Goal: Task Accomplishment & Management: Use online tool/utility

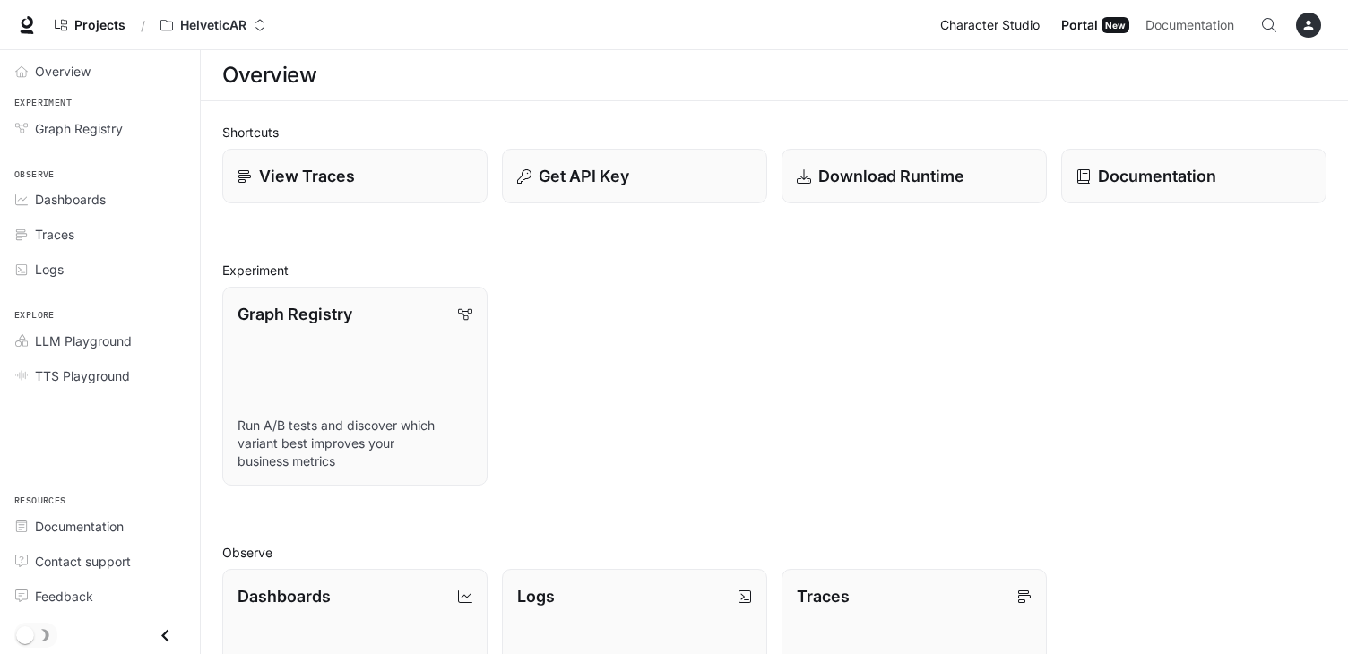
click at [993, 27] on span "Character Studio" at bounding box center [989, 25] width 99 height 22
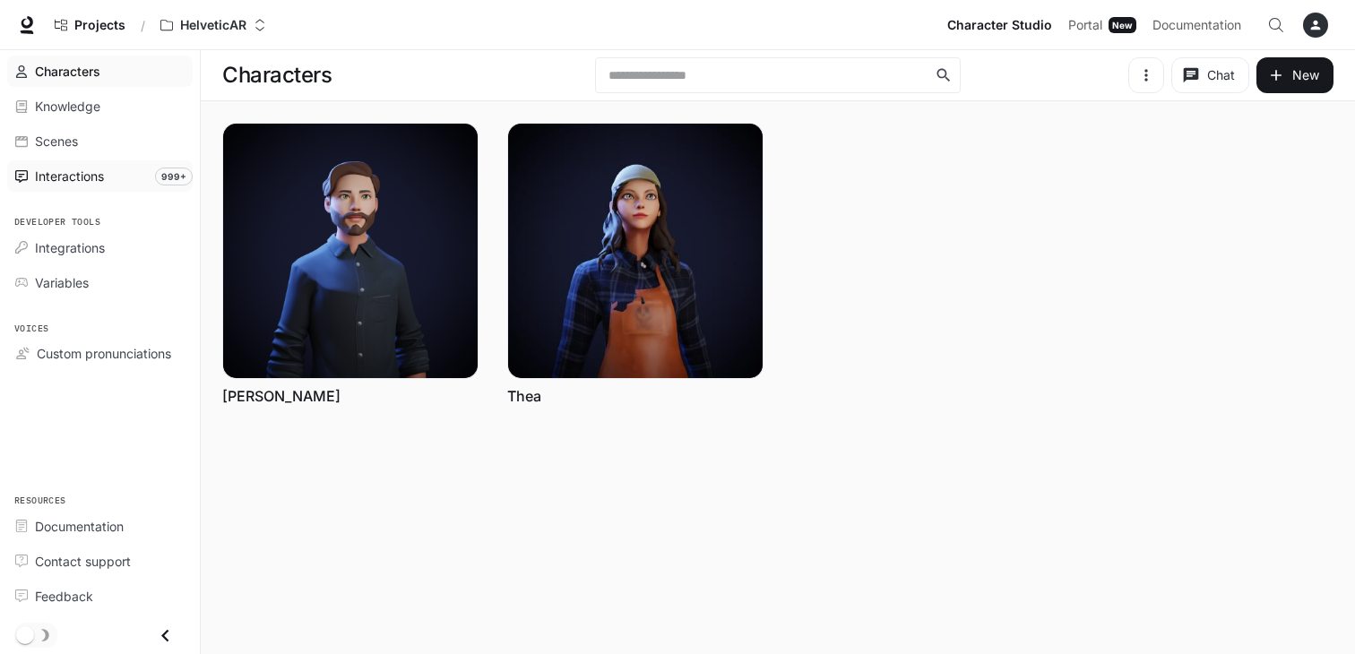
click at [73, 175] on span "Interactions" at bounding box center [69, 176] width 69 height 19
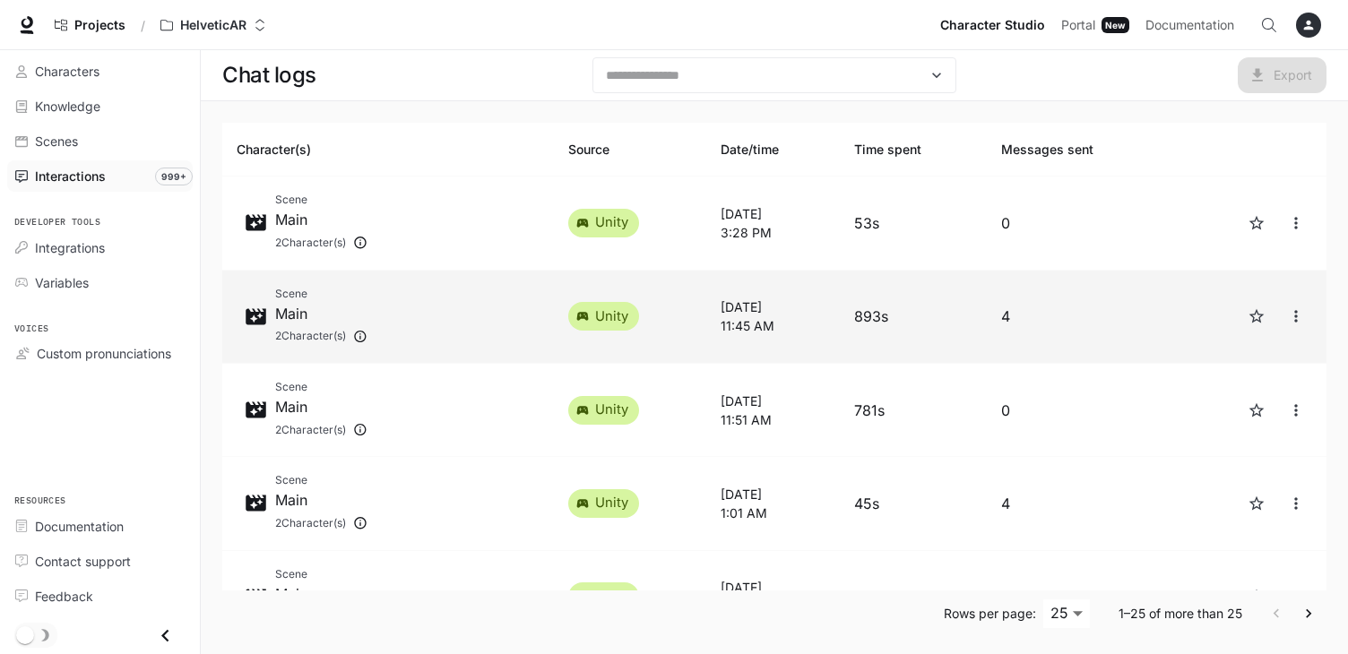
click at [284, 312] on p "Main" at bounding box center [321, 314] width 92 height 22
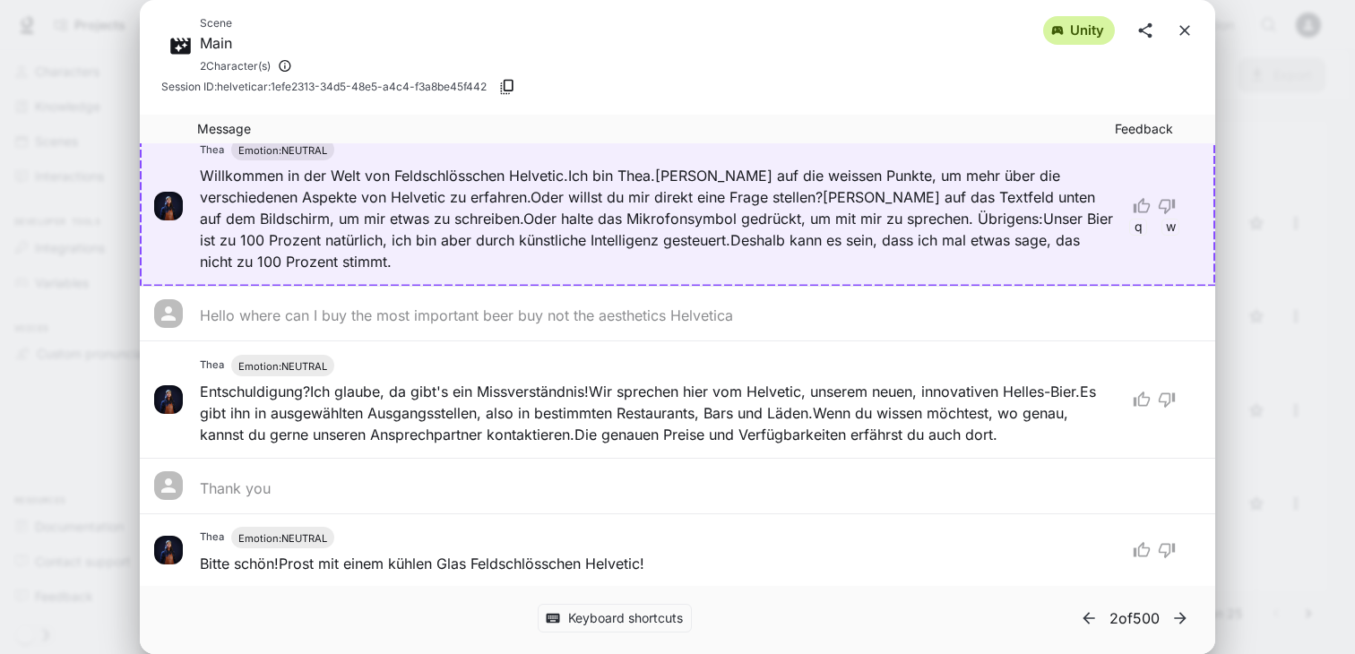
scroll to position [147, 0]
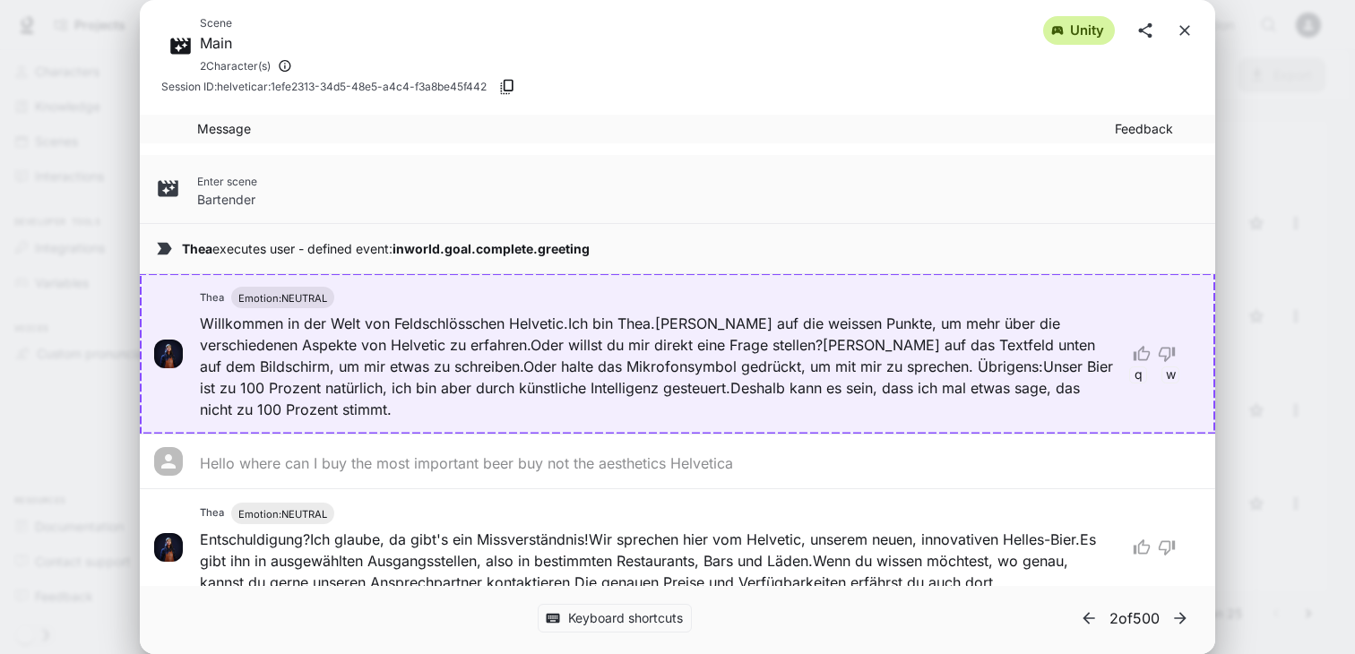
scroll to position [149, 0]
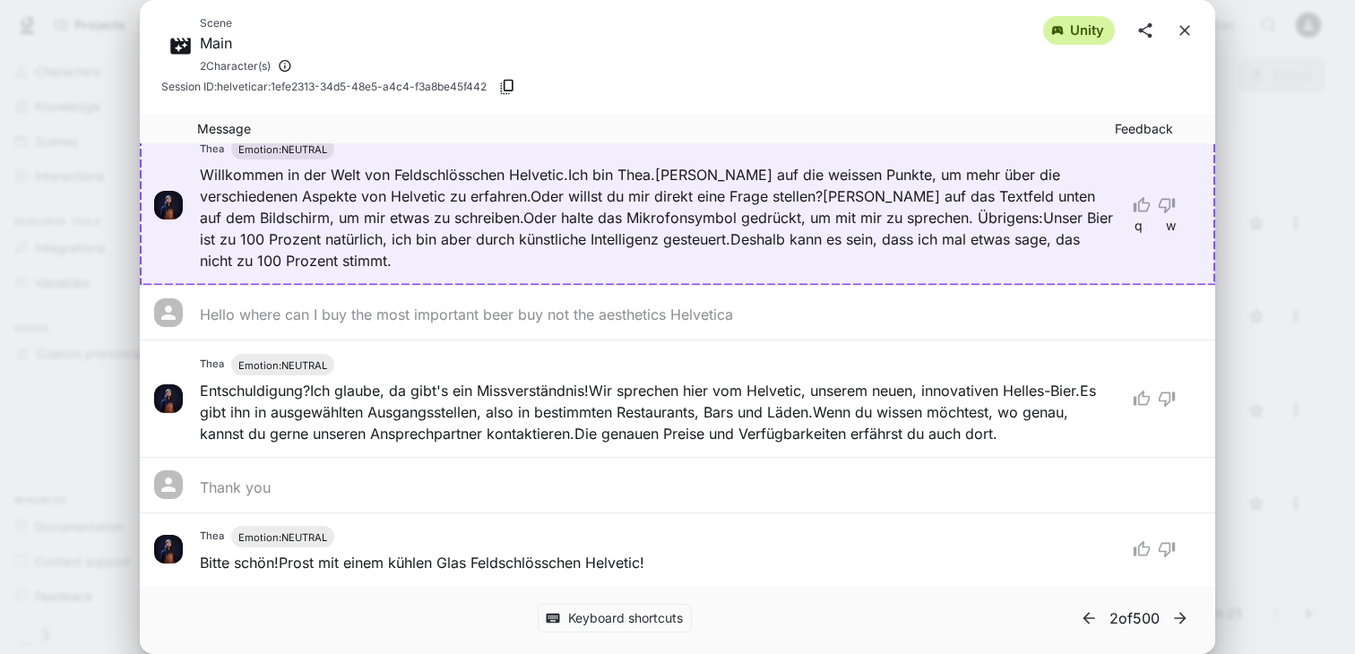
click at [1333, 392] on div "Scene Main 2 Character(s) unity Session ID: helveticar:1efe2313-34d5-48e5-a4c4-…" at bounding box center [677, 327] width 1355 height 654
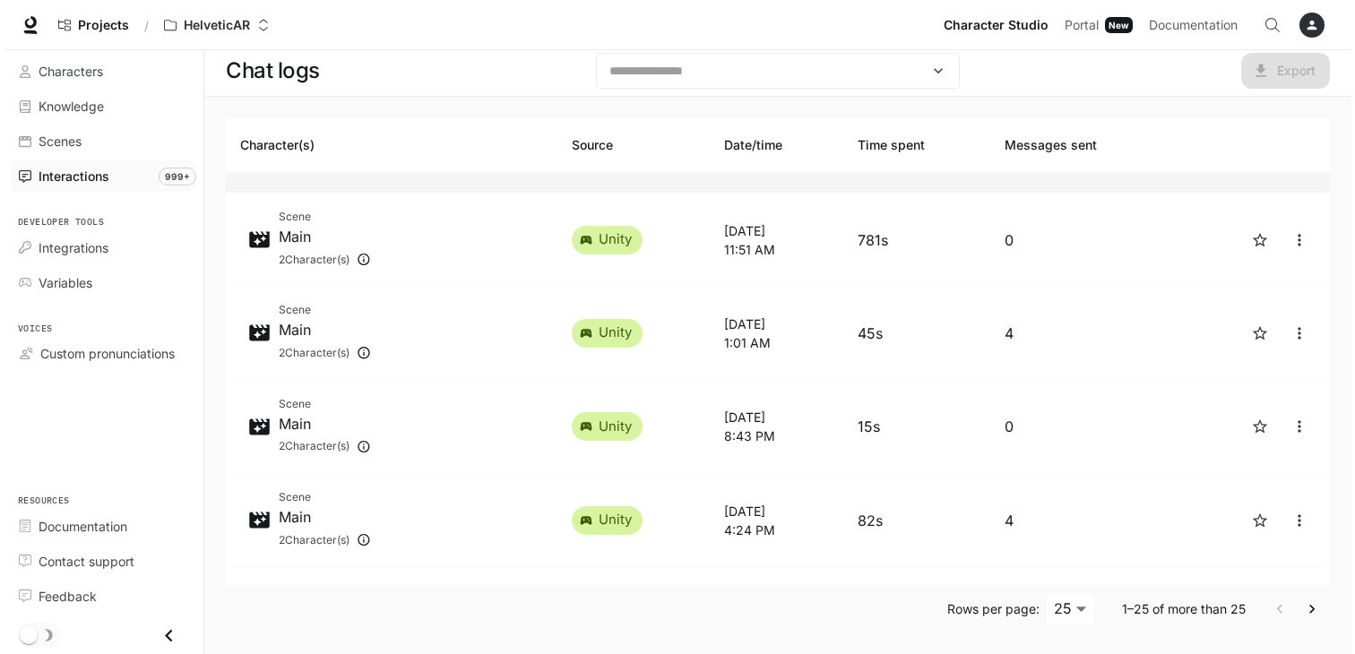
scroll to position [181, 0]
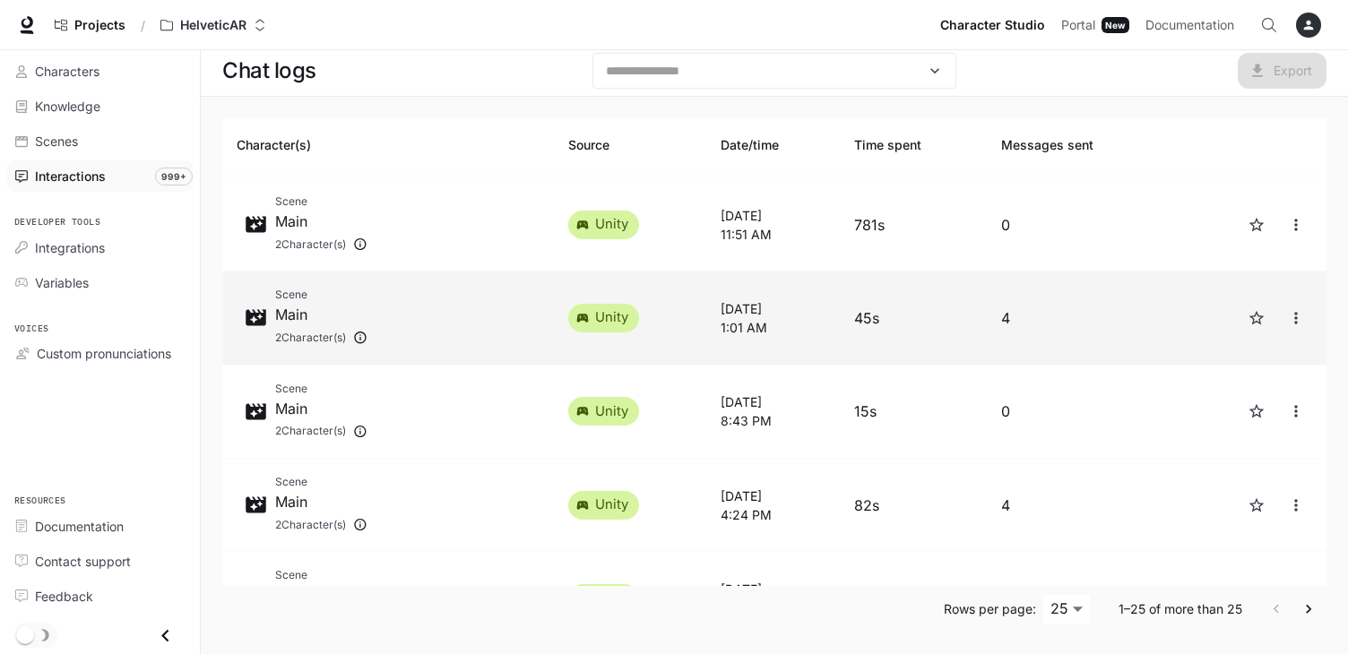
click at [316, 311] on p "Main" at bounding box center [321, 315] width 92 height 22
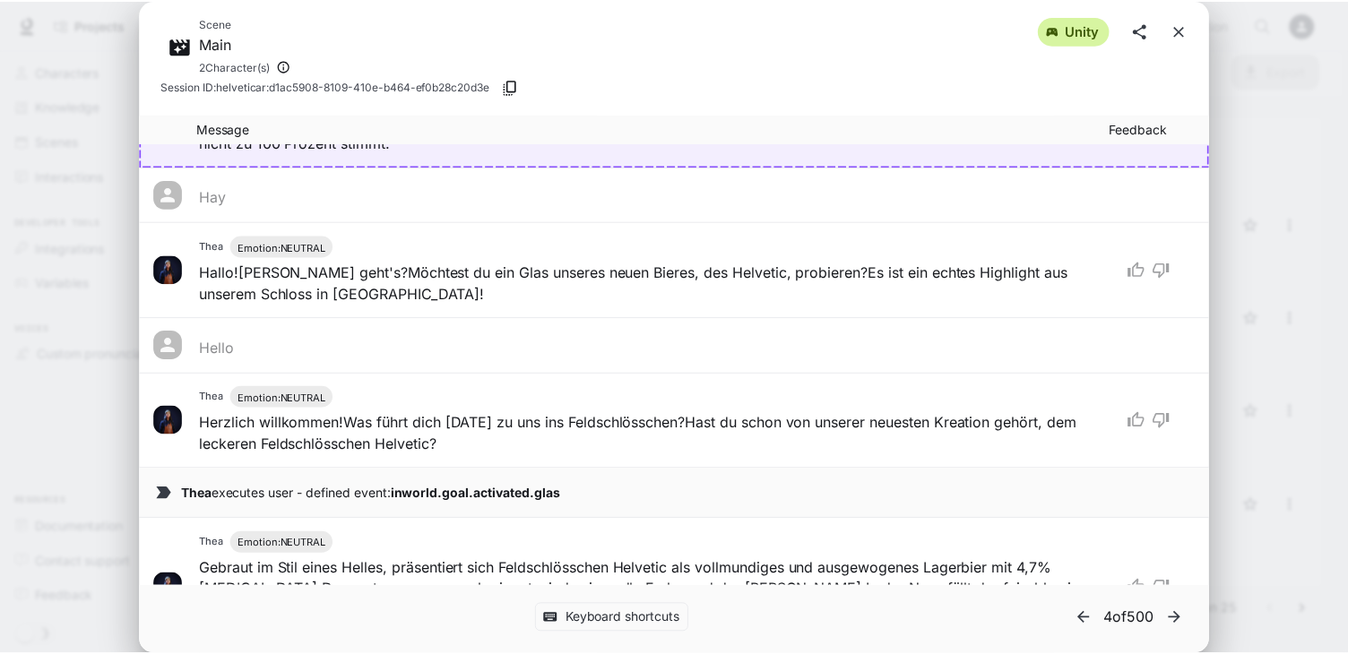
scroll to position [259, 0]
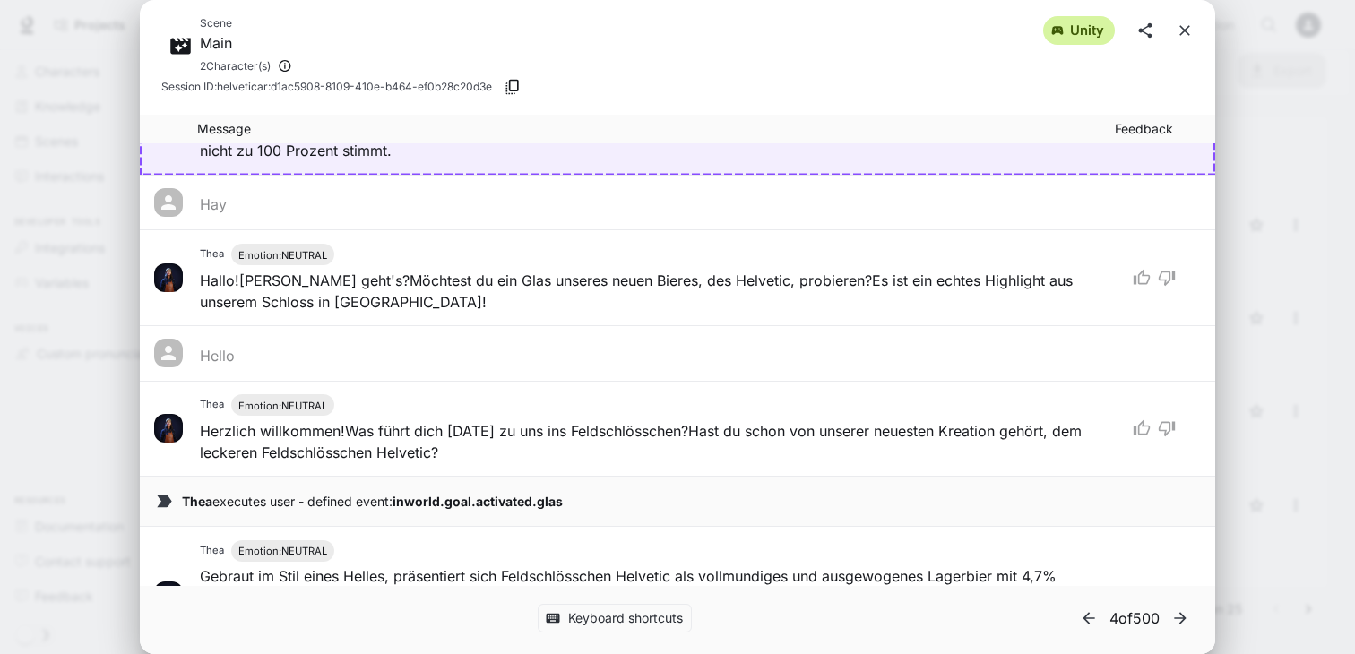
click at [1268, 438] on div "Scene Main 2 Character(s) unity Session ID: helveticar:d1ac5908-8109-410e-b464-…" at bounding box center [677, 327] width 1355 height 654
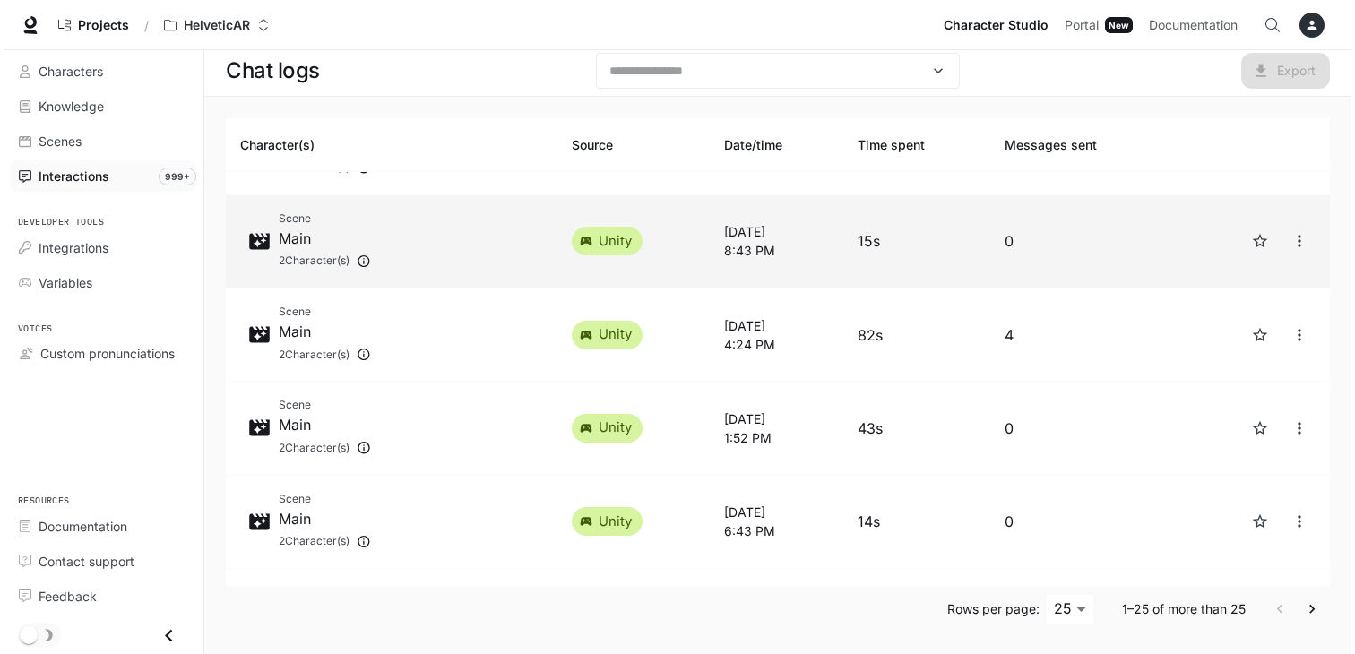
scroll to position [359, 0]
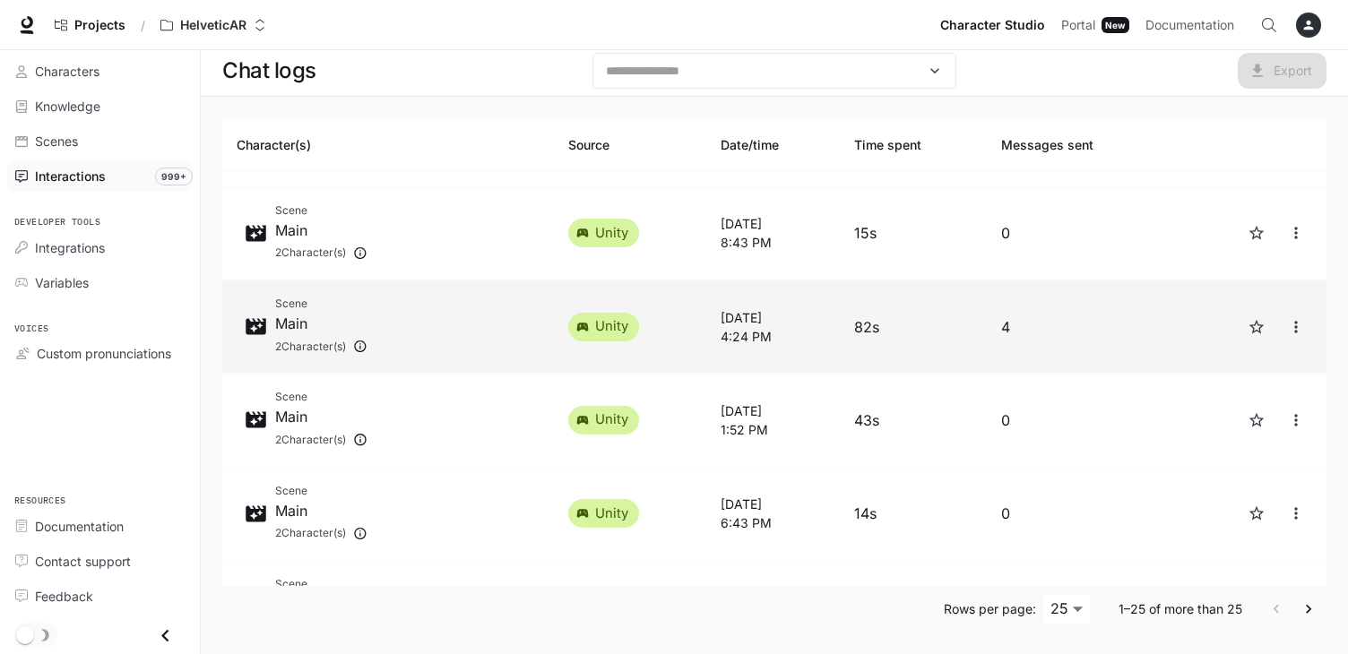
click at [308, 326] on p "Main" at bounding box center [321, 324] width 92 height 22
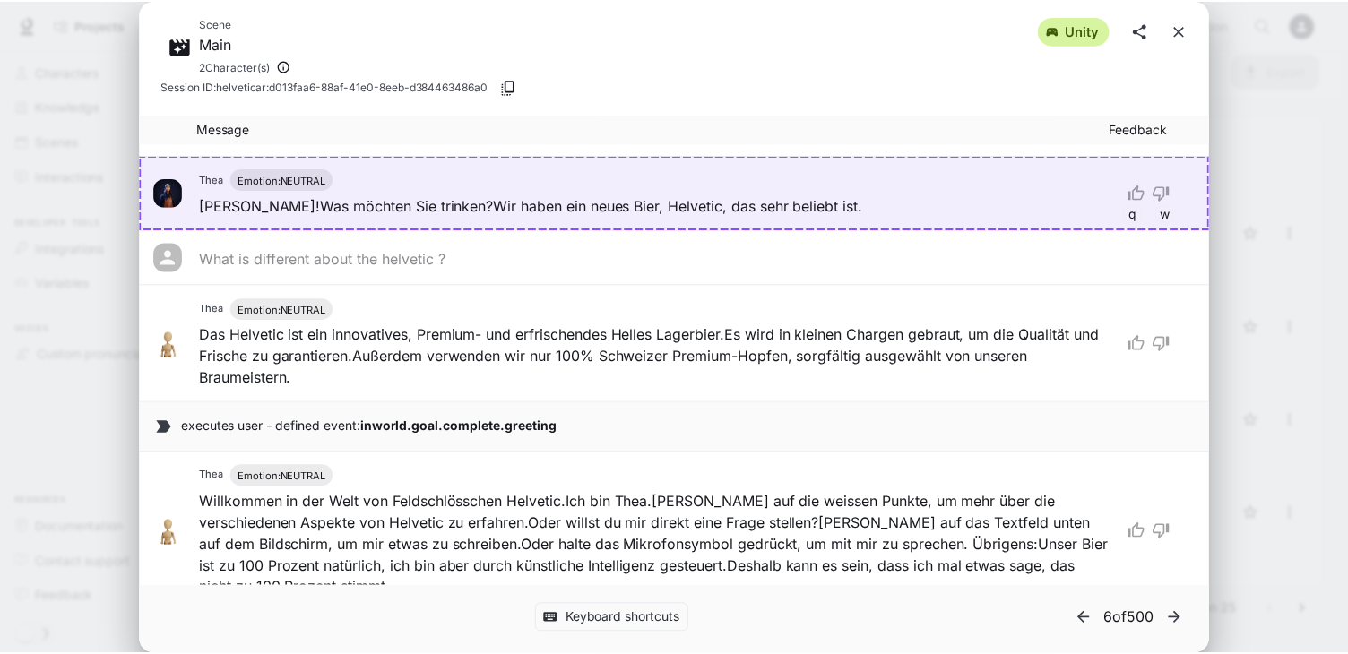
scroll to position [149, 0]
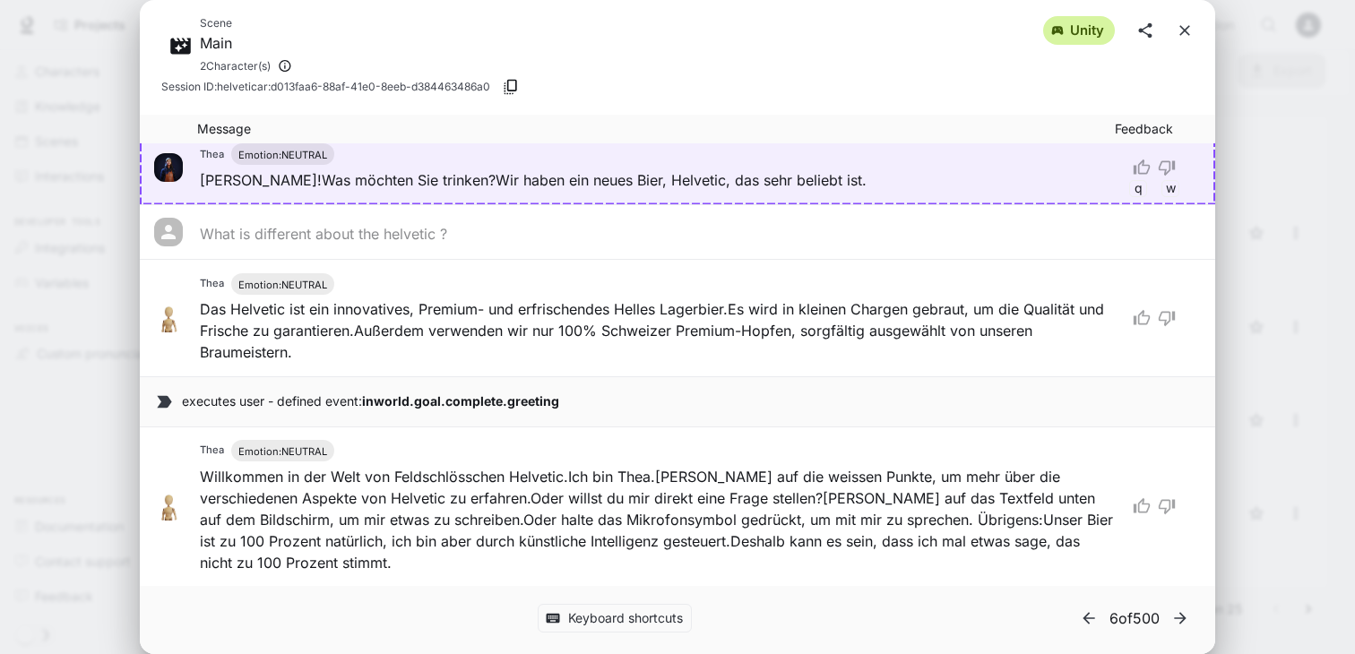
click at [1286, 367] on div "Scene Main 2 Character(s) unity Session ID: helveticar:d013faa6-88af-41e0-8eeb-…" at bounding box center [677, 327] width 1355 height 654
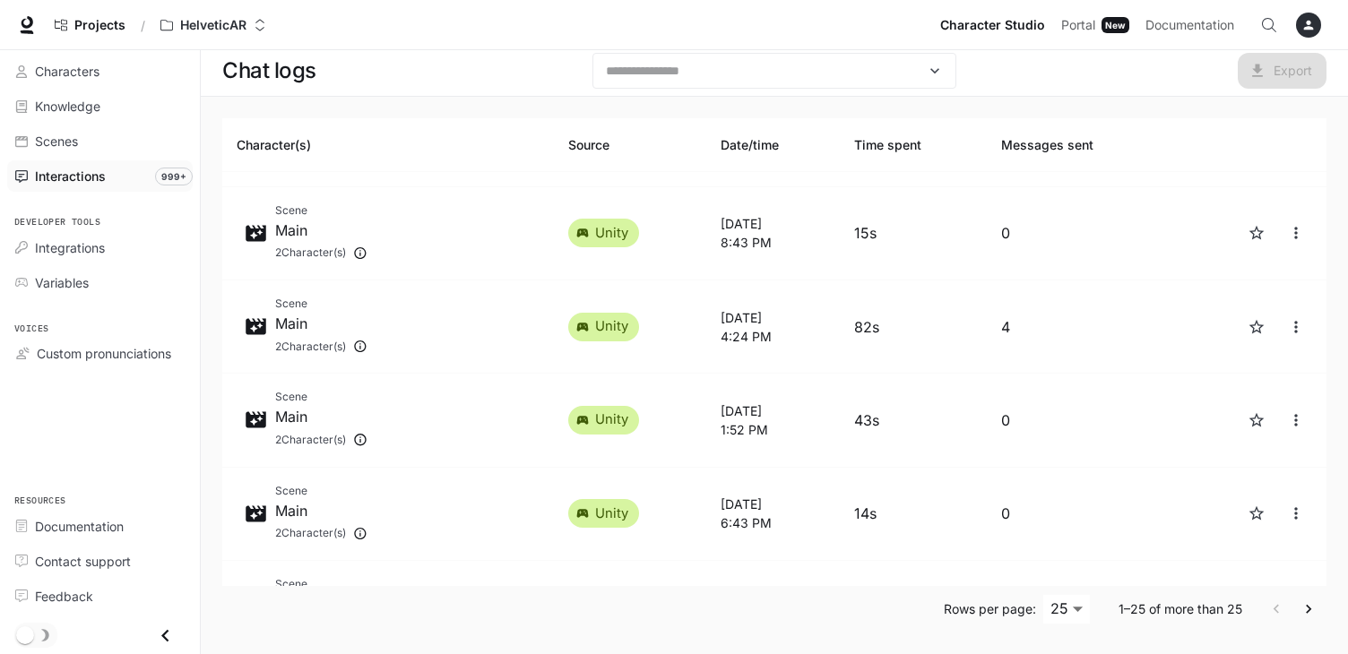
click at [1286, 367] on td "Chat logs" at bounding box center [1249, 327] width 154 height 93
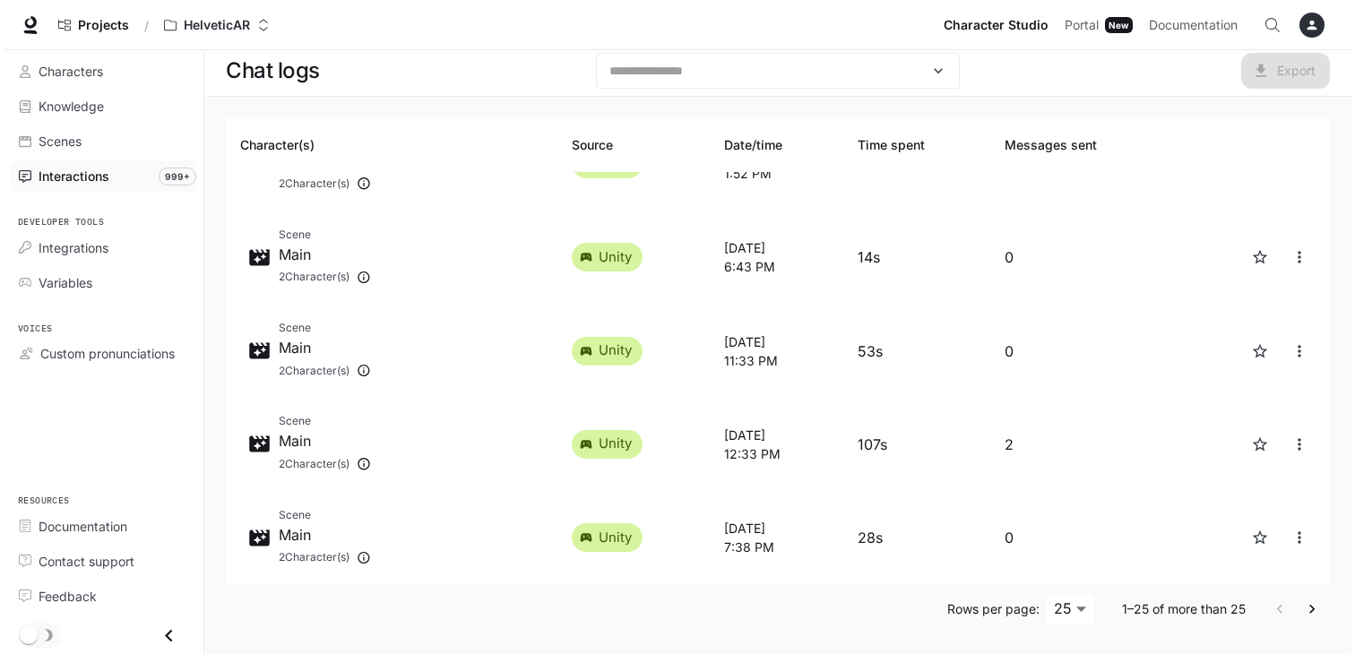
scroll to position [629, 0]
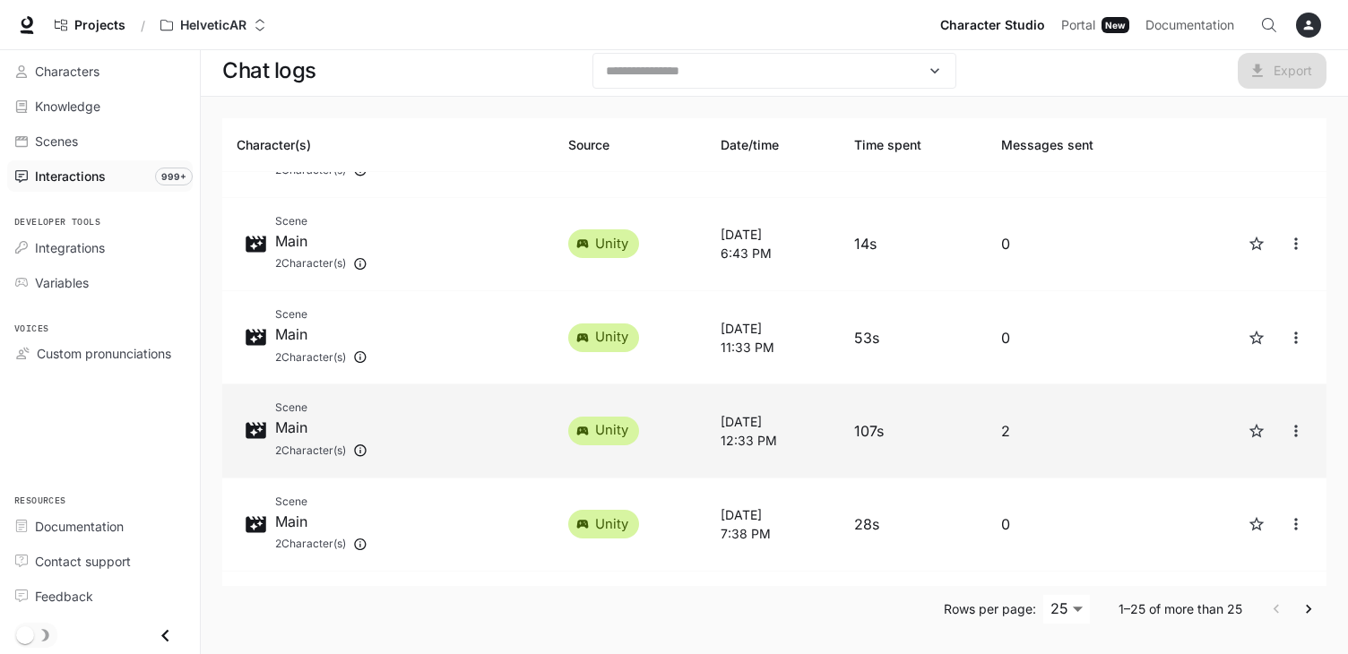
click at [326, 422] on p "Main" at bounding box center [321, 428] width 92 height 22
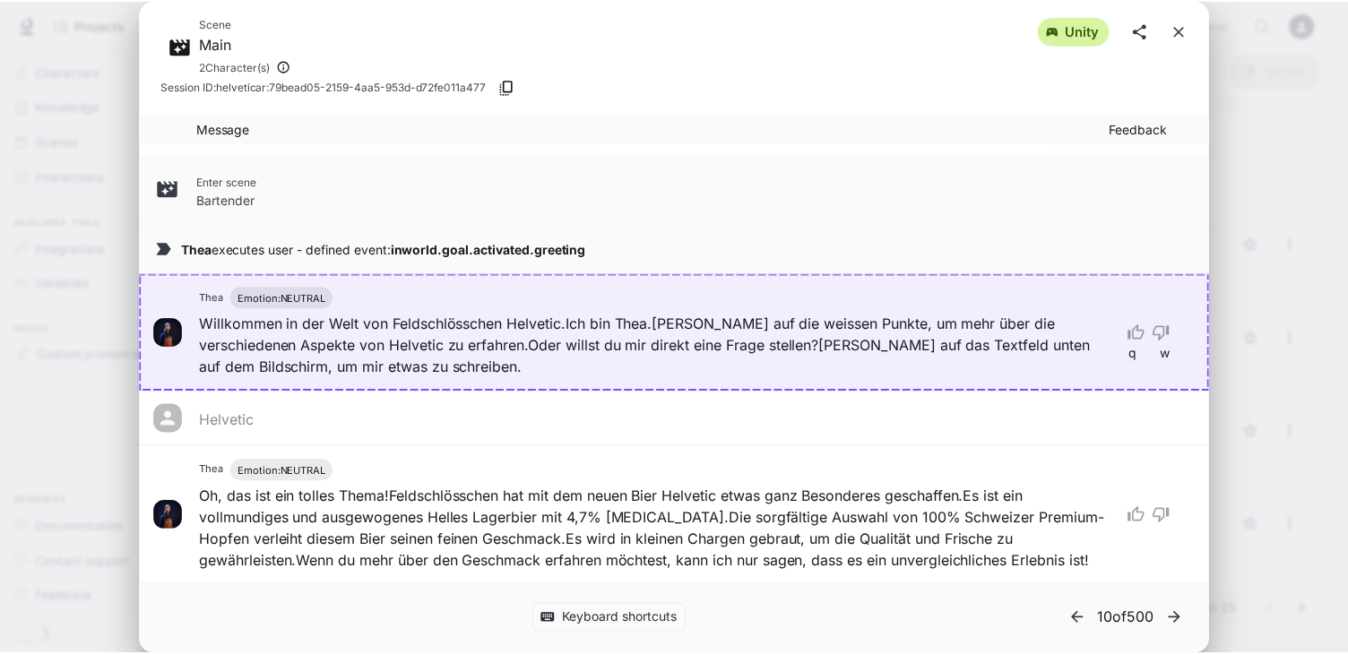
scroll to position [74, 0]
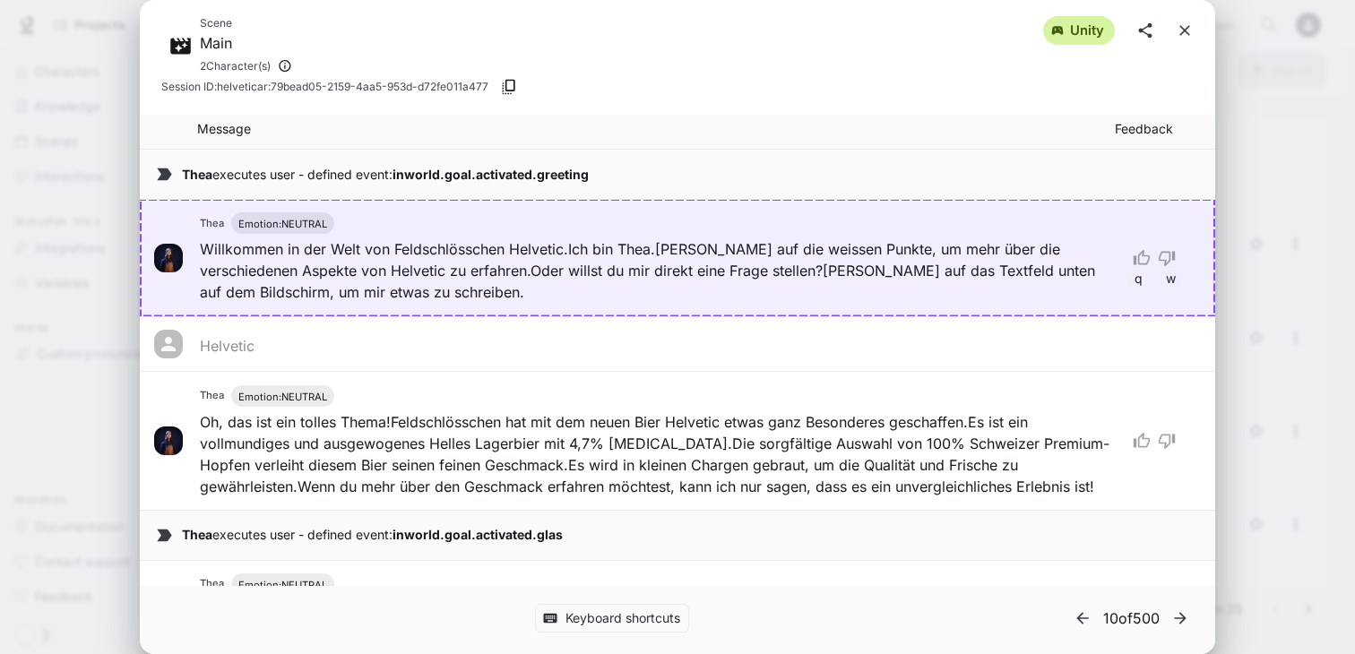
click at [1290, 334] on div "Scene Main 2 Character(s) unity Session ID: helveticar:79bead05-2159-4aa5-953d-…" at bounding box center [677, 327] width 1355 height 654
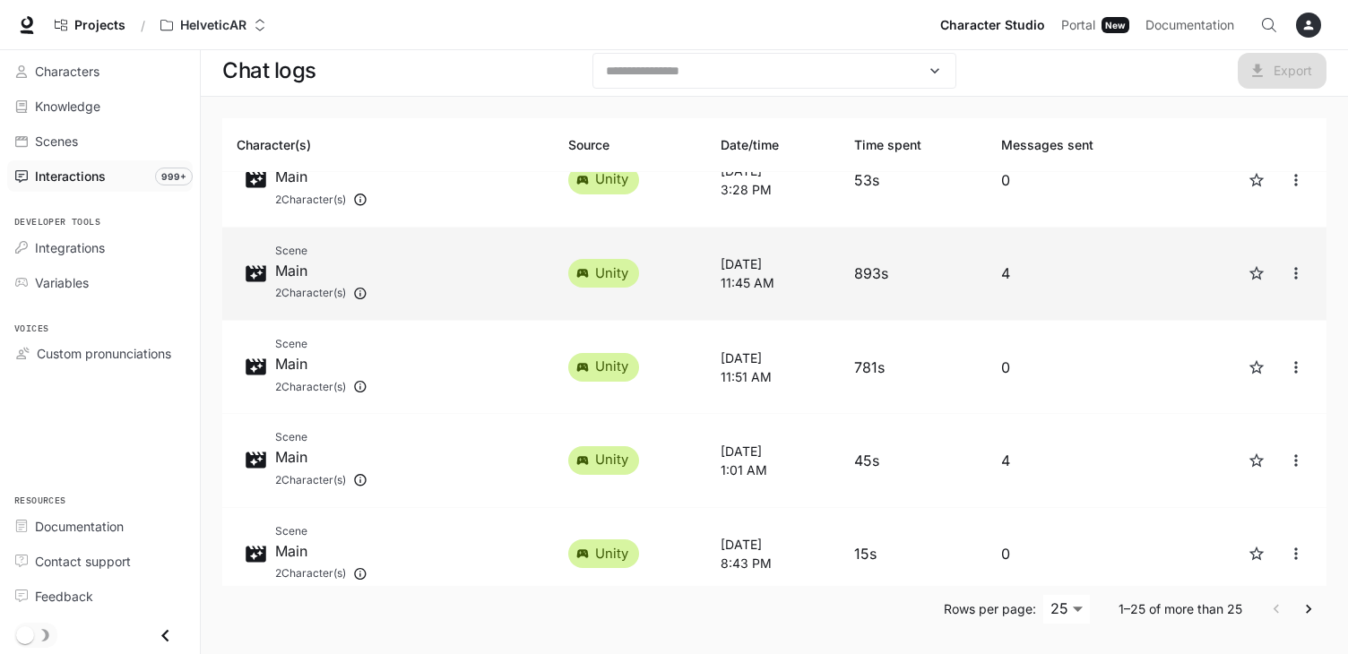
scroll to position [51, 0]
